Goal: Task Accomplishment & Management: Complete application form

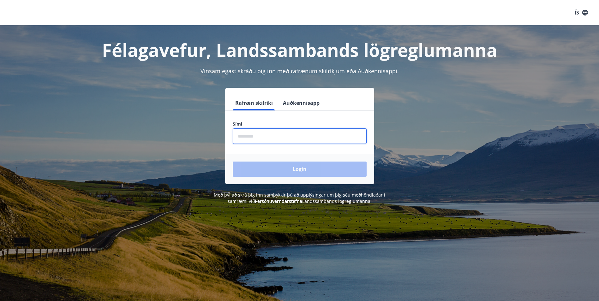
click at [307, 133] on input "phone" at bounding box center [300, 136] width 134 height 15
type input "********"
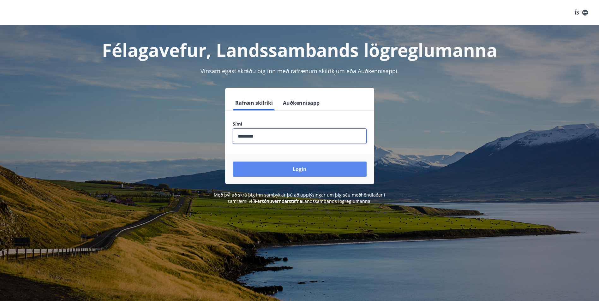
click at [284, 166] on button "Login" at bounding box center [300, 169] width 134 height 15
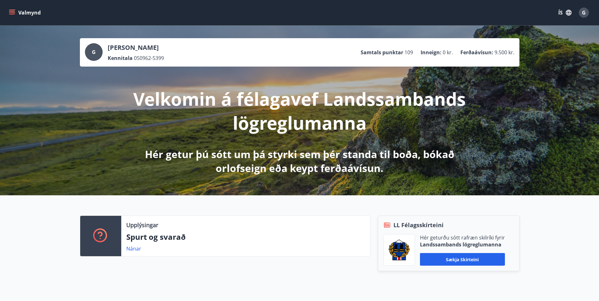
click at [10, 11] on icon "menu" at bounding box center [12, 11] width 6 height 1
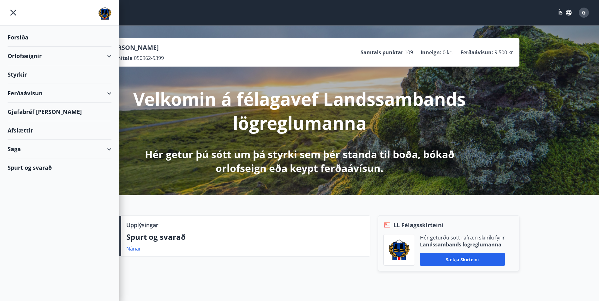
click at [20, 91] on div "Ferðaávísun" at bounding box center [60, 93] width 104 height 19
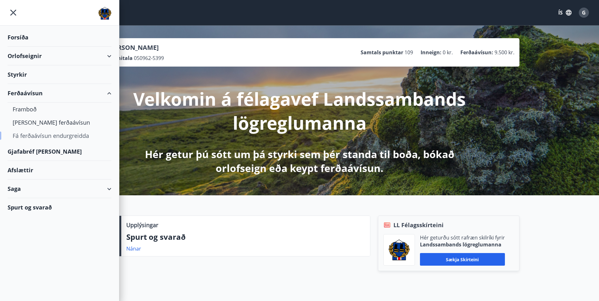
click at [29, 136] on div "Fá ferðaávísun endurgreidda" at bounding box center [60, 135] width 94 height 13
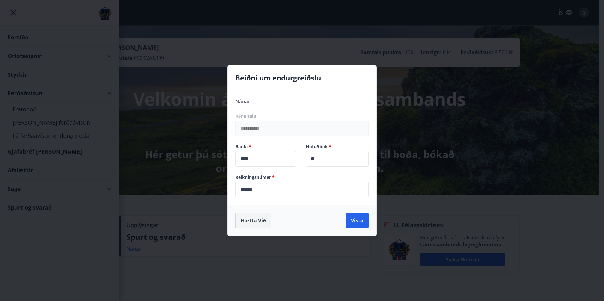
click at [261, 217] on button "Hætta við" at bounding box center [253, 221] width 36 height 16
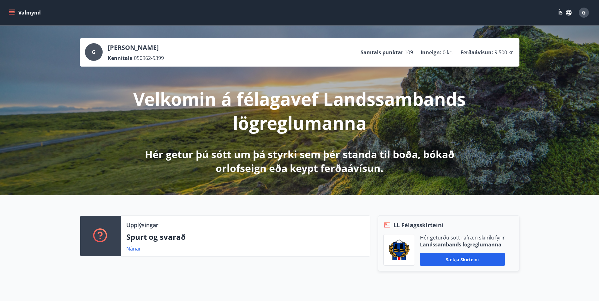
click at [11, 11] on icon "menu" at bounding box center [12, 12] width 6 height 6
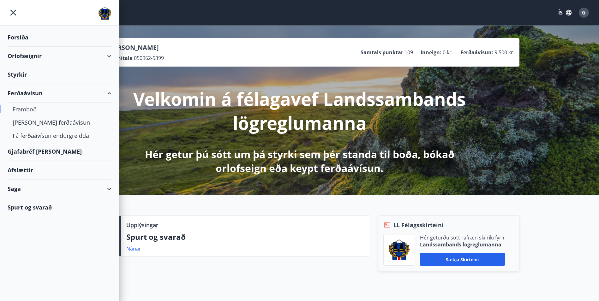
click at [26, 110] on div "Framboð" at bounding box center [60, 109] width 94 height 13
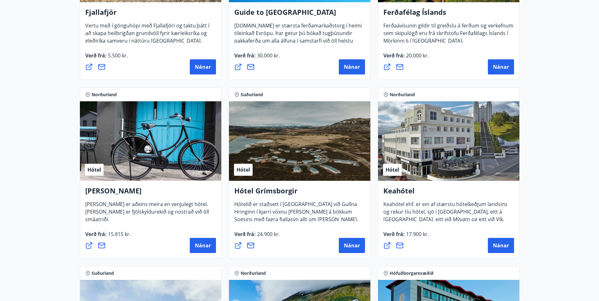
scroll to position [284, 0]
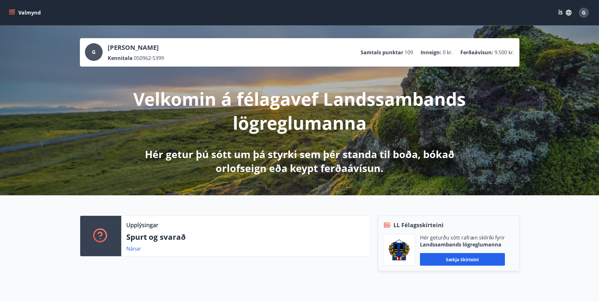
click at [9, 13] on icon "menu" at bounding box center [12, 12] width 6 height 6
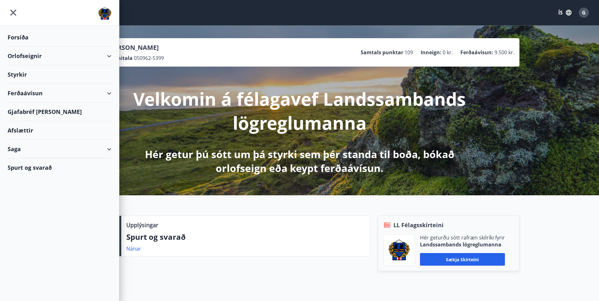
click at [108, 93] on div "Ferðaávísun" at bounding box center [60, 93] width 104 height 19
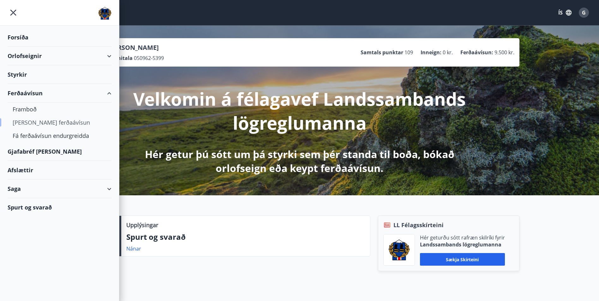
click at [52, 121] on div "[PERSON_NAME] ferðaávísun" at bounding box center [60, 122] width 94 height 13
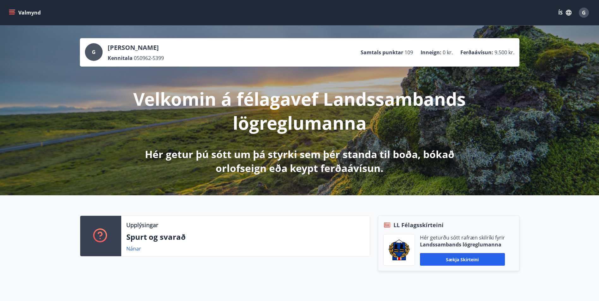
click at [12, 11] on icon "menu" at bounding box center [12, 12] width 6 height 6
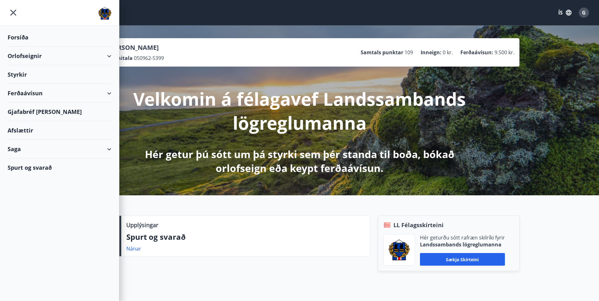
click at [24, 112] on div "Gjafabréf [PERSON_NAME]" at bounding box center [60, 112] width 104 height 19
click at [201, 210] on div "Upplýsingar Spurt og svarað Nánar LL Félagsskírteini Hér geturðu sótt rafræn sk…" at bounding box center [299, 245] width 599 height 99
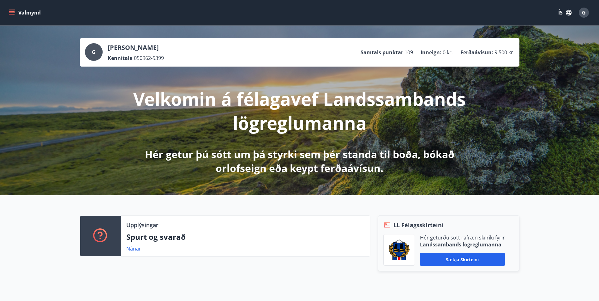
click at [582, 14] on div "G" at bounding box center [584, 13] width 10 height 10
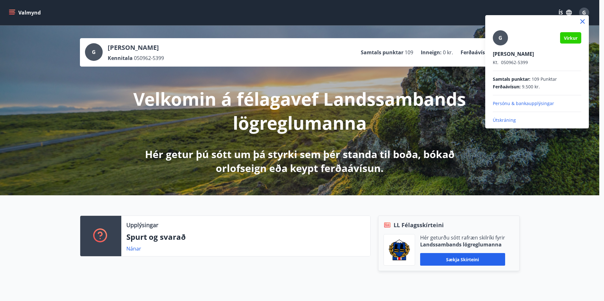
click at [582, 20] on icon at bounding box center [583, 22] width 8 height 8
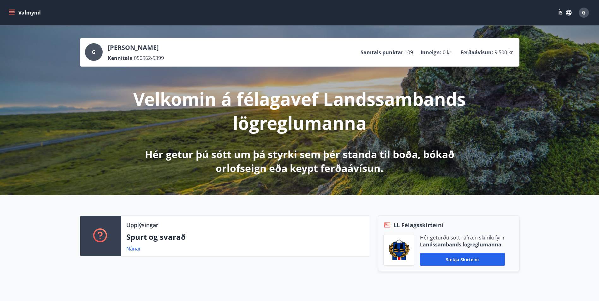
click at [10, 9] on icon "menu" at bounding box center [12, 12] width 6 height 6
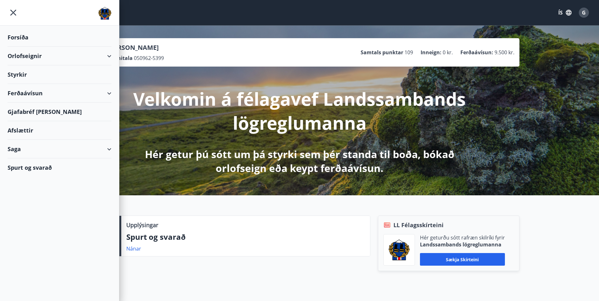
click at [107, 92] on div "Ferðaávísun" at bounding box center [60, 93] width 104 height 19
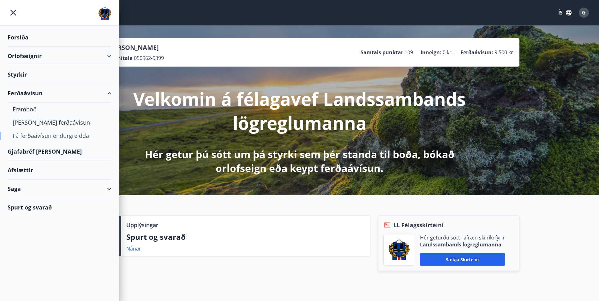
click at [24, 136] on div "Fá ferðaávísun endurgreidda" at bounding box center [60, 135] width 94 height 13
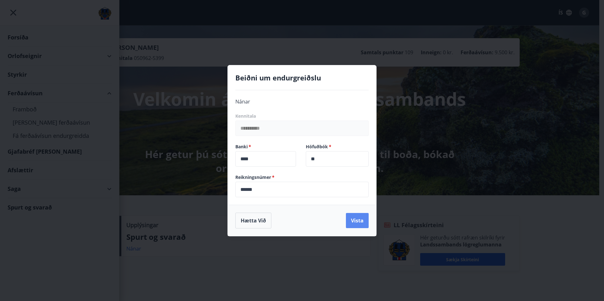
click at [351, 221] on button "Vista" at bounding box center [357, 220] width 23 height 15
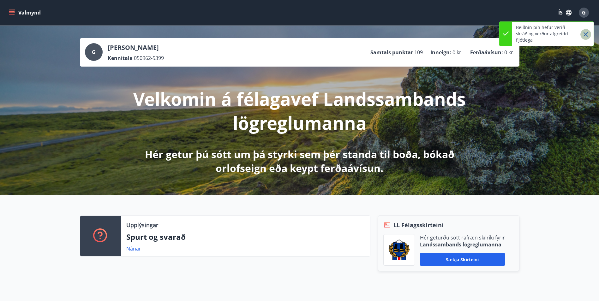
click at [587, 32] on icon "Close" at bounding box center [586, 35] width 8 height 8
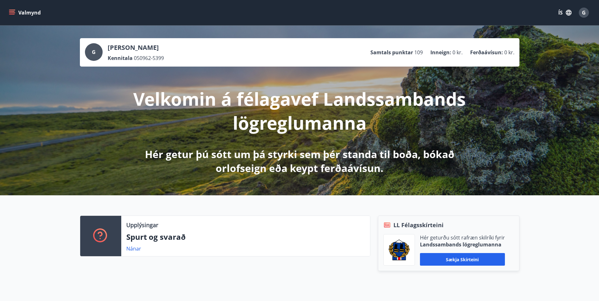
click at [584, 15] on span "G" at bounding box center [584, 12] width 4 height 7
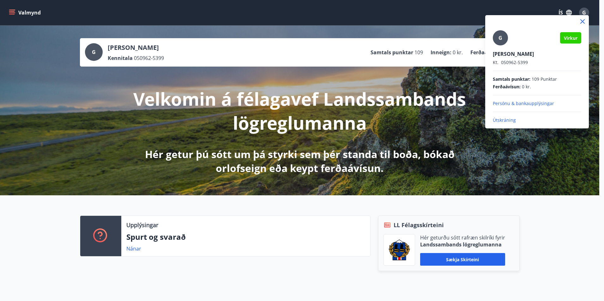
click at [505, 122] on p "Útskráning" at bounding box center [537, 120] width 88 height 6
